Goal: Book appointment/travel/reservation

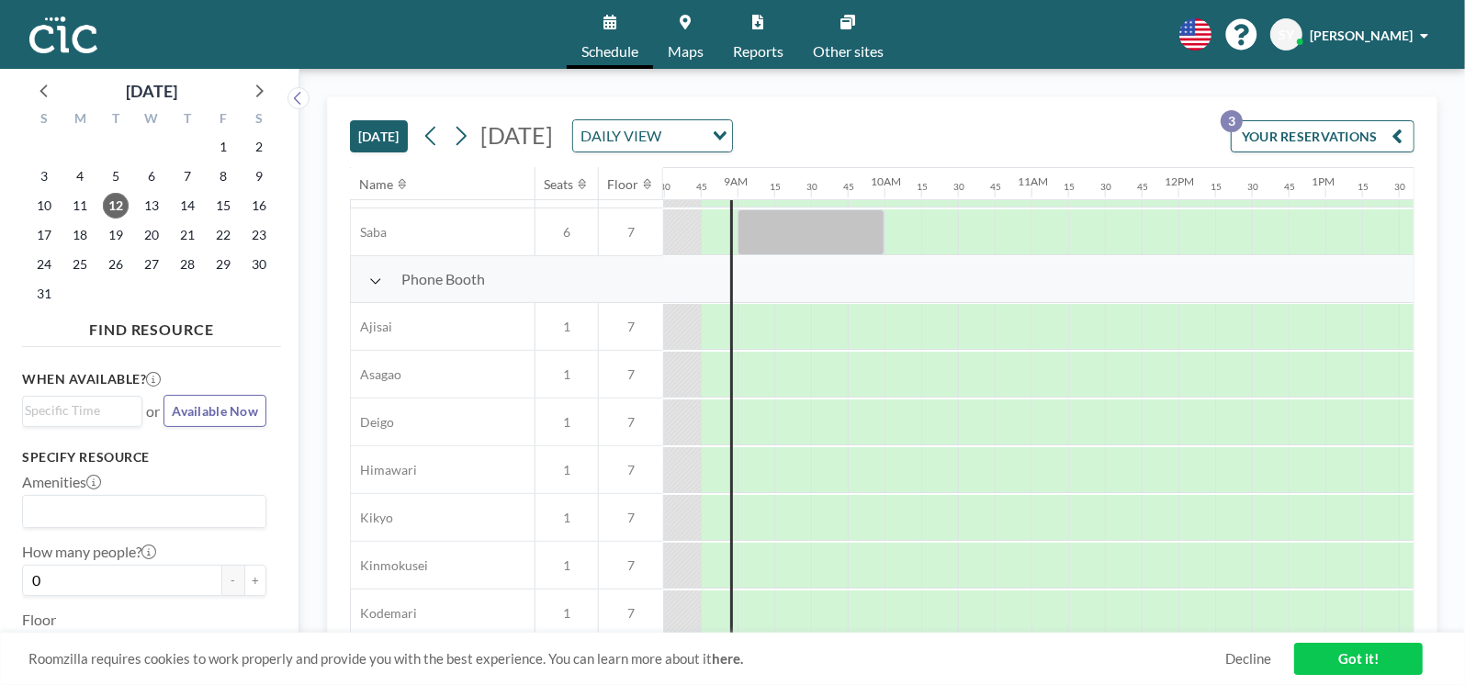
scroll to position [467, 1248]
click at [761, 332] on div at bounding box center [755, 328] width 37 height 46
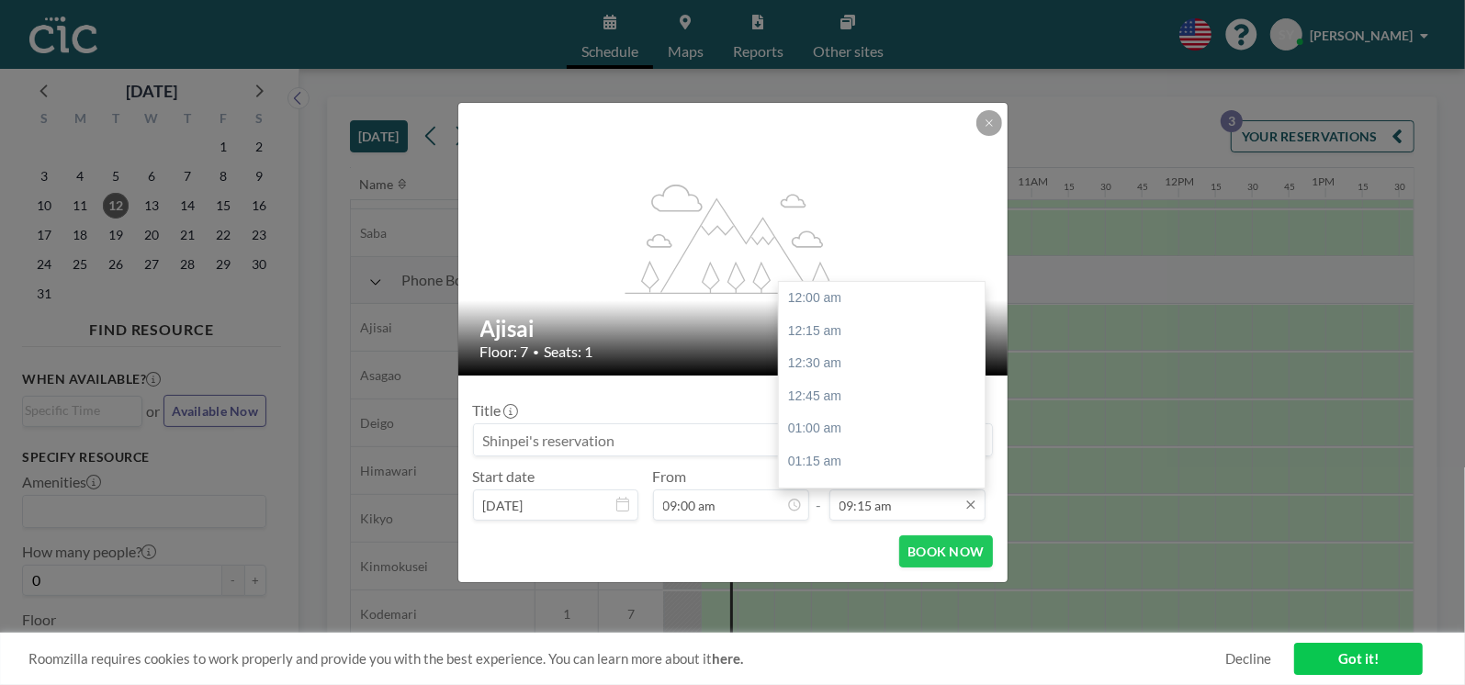
scroll to position [1208, 0]
click at [905, 501] on input "09:15 am" at bounding box center [907, 504] width 156 height 31
click at [851, 323] on div "09:30 am" at bounding box center [886, 332] width 215 height 33
type input "09:30 am"
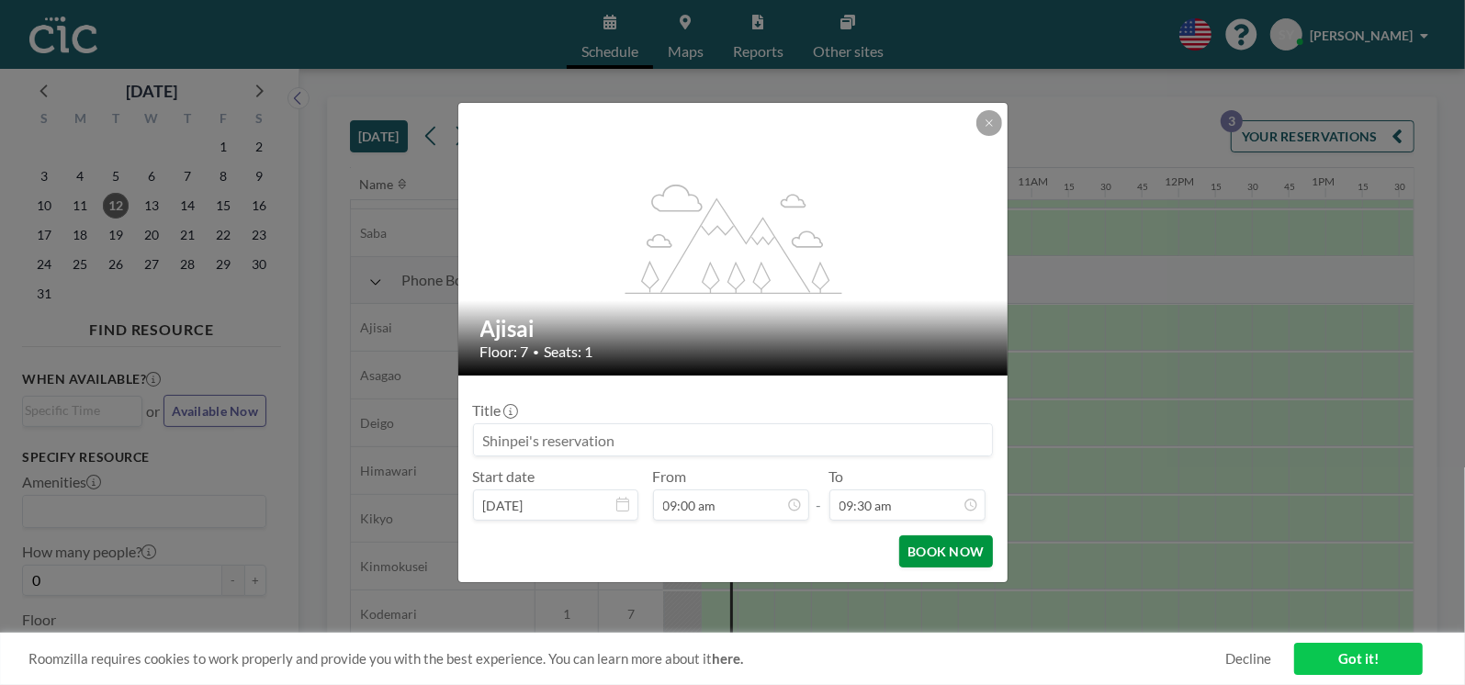
scroll to position [1241, 0]
click at [954, 547] on button "BOOK NOW" at bounding box center [945, 551] width 93 height 32
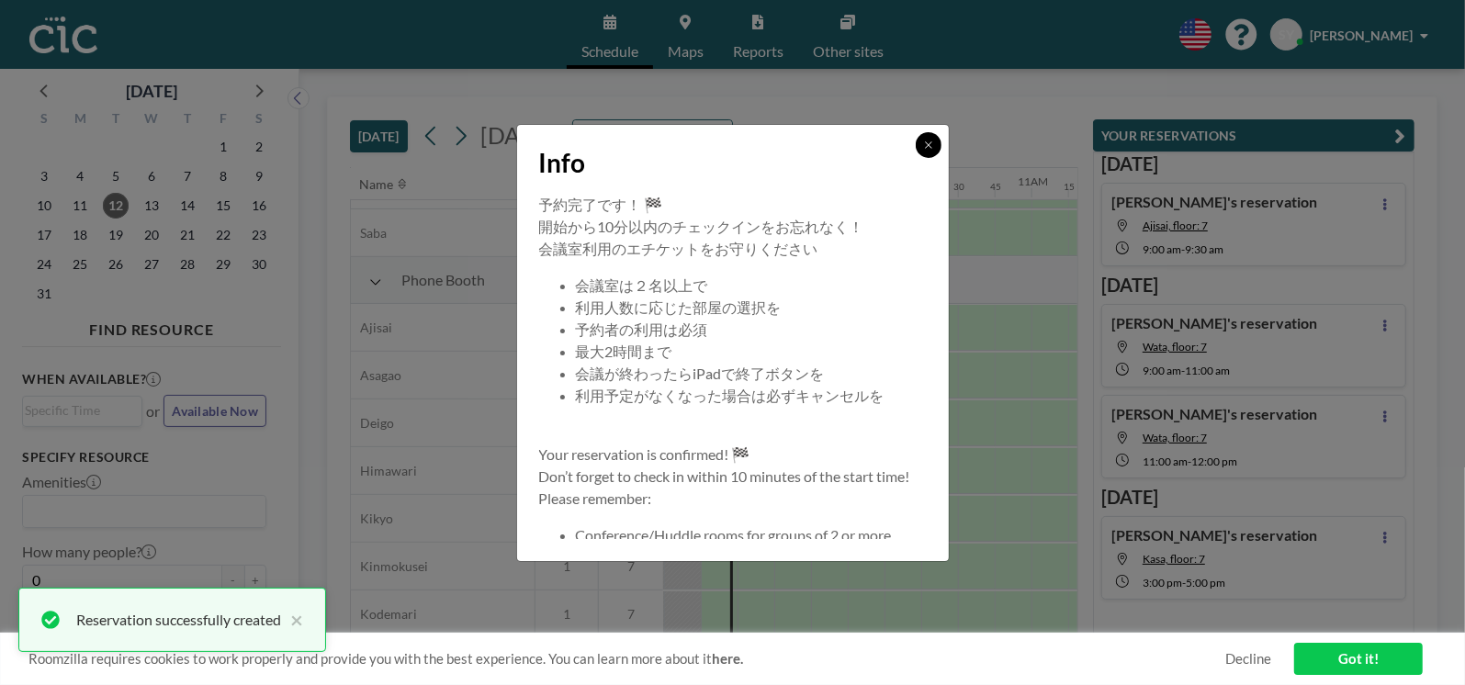
click at [933, 142] on icon at bounding box center [928, 145] width 11 height 11
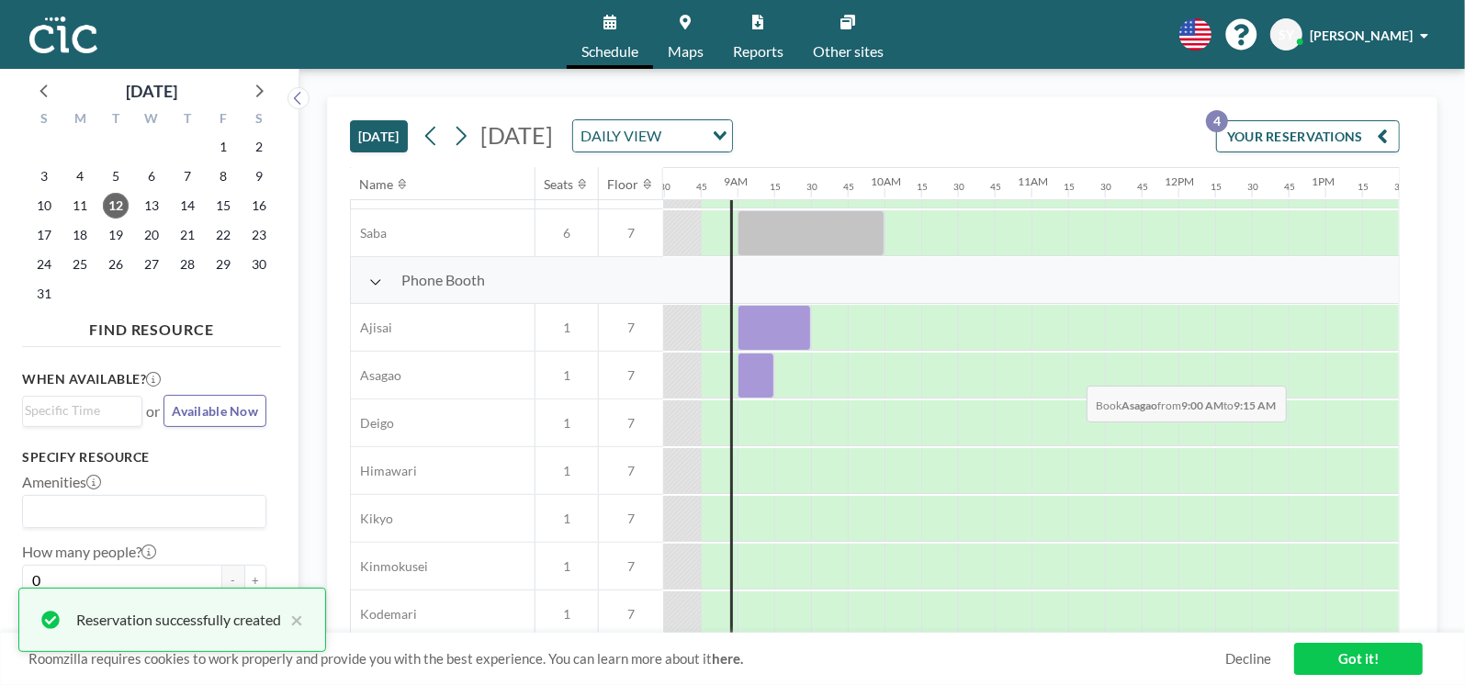
click at [750, 371] on div at bounding box center [755, 376] width 37 height 46
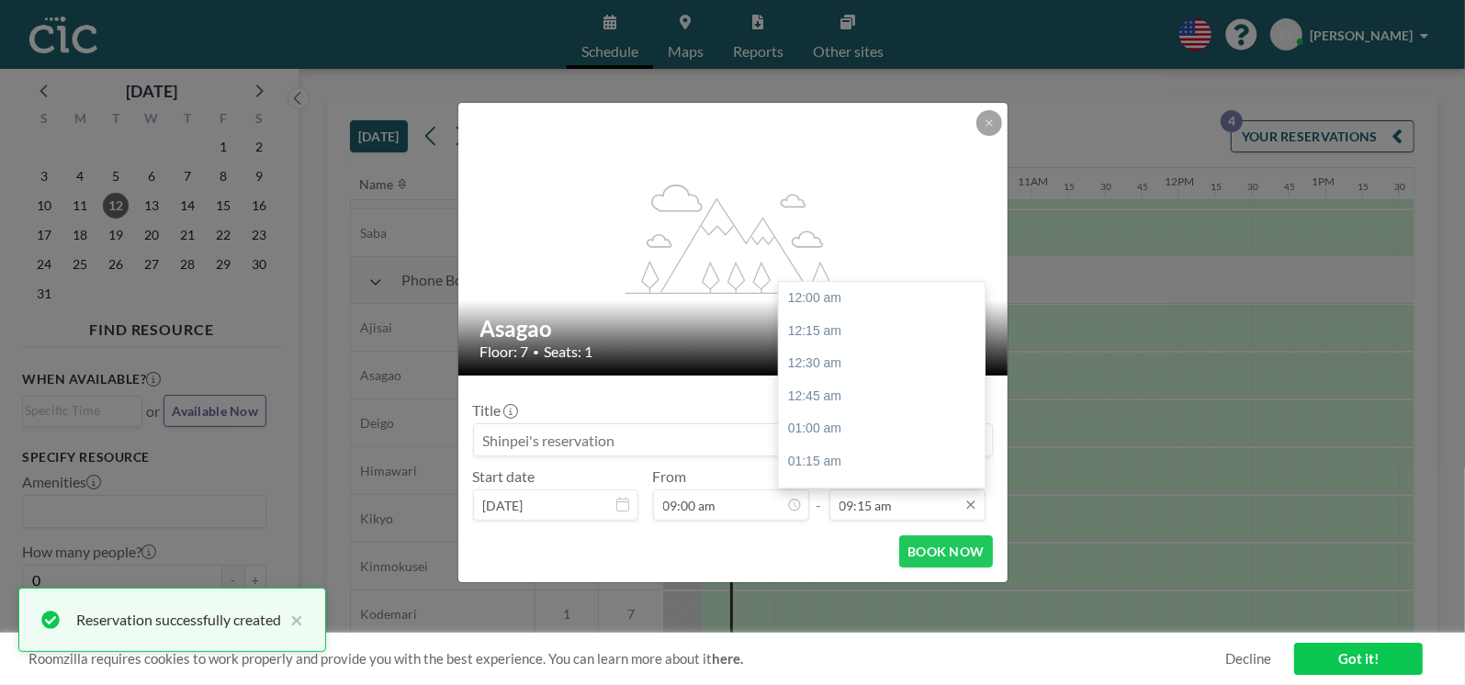
scroll to position [1208, 0]
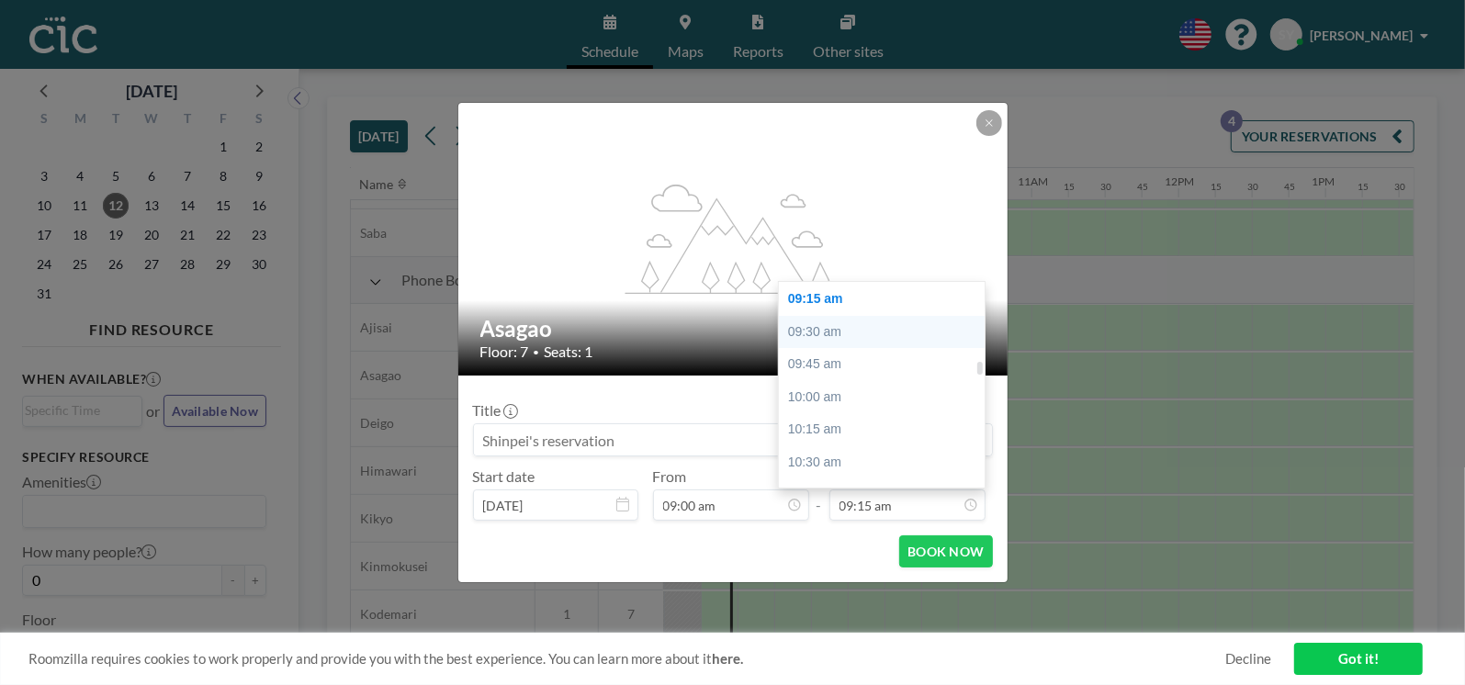
click at [840, 333] on div "09:30 am" at bounding box center [886, 332] width 215 height 33
type input "09:30 am"
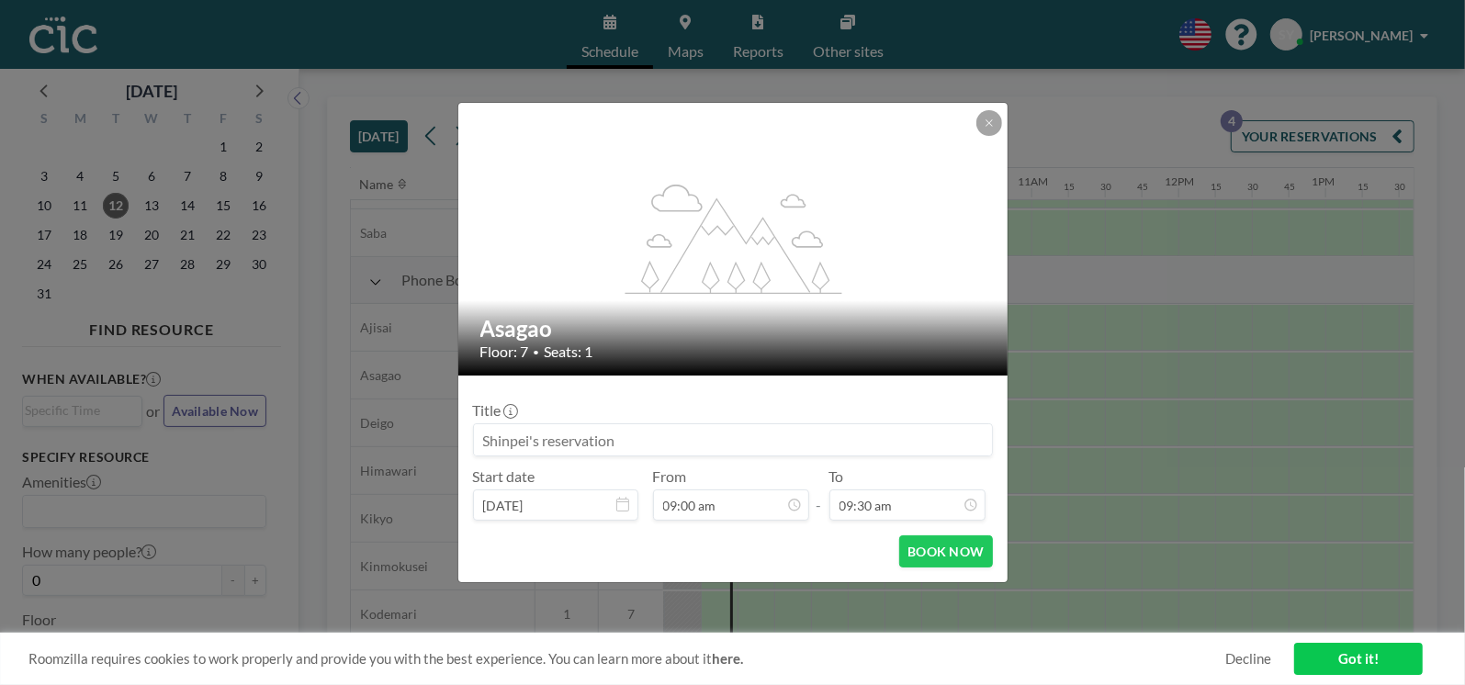
scroll to position [1241, 0]
click at [956, 557] on button "BOOK NOW" at bounding box center [945, 551] width 93 height 32
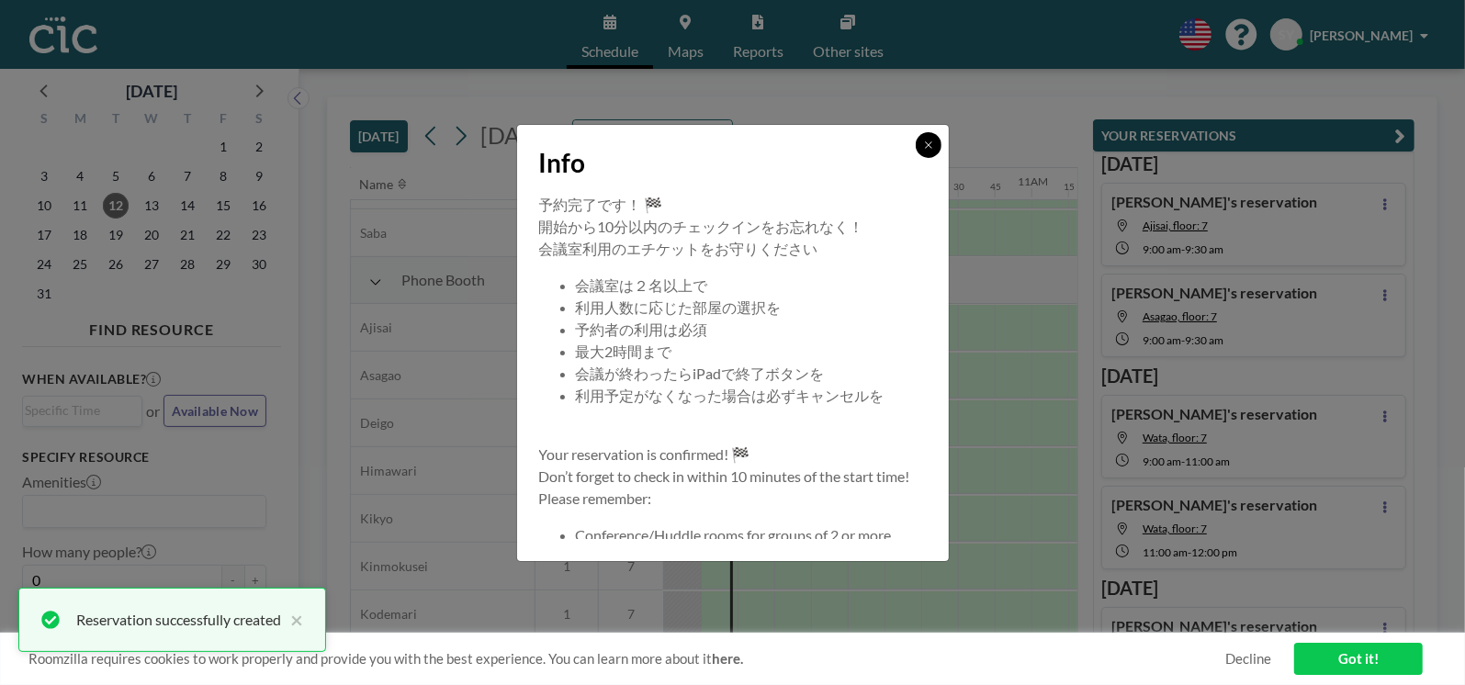
click at [936, 145] on button at bounding box center [929, 145] width 26 height 26
